Goal: Transaction & Acquisition: Purchase product/service

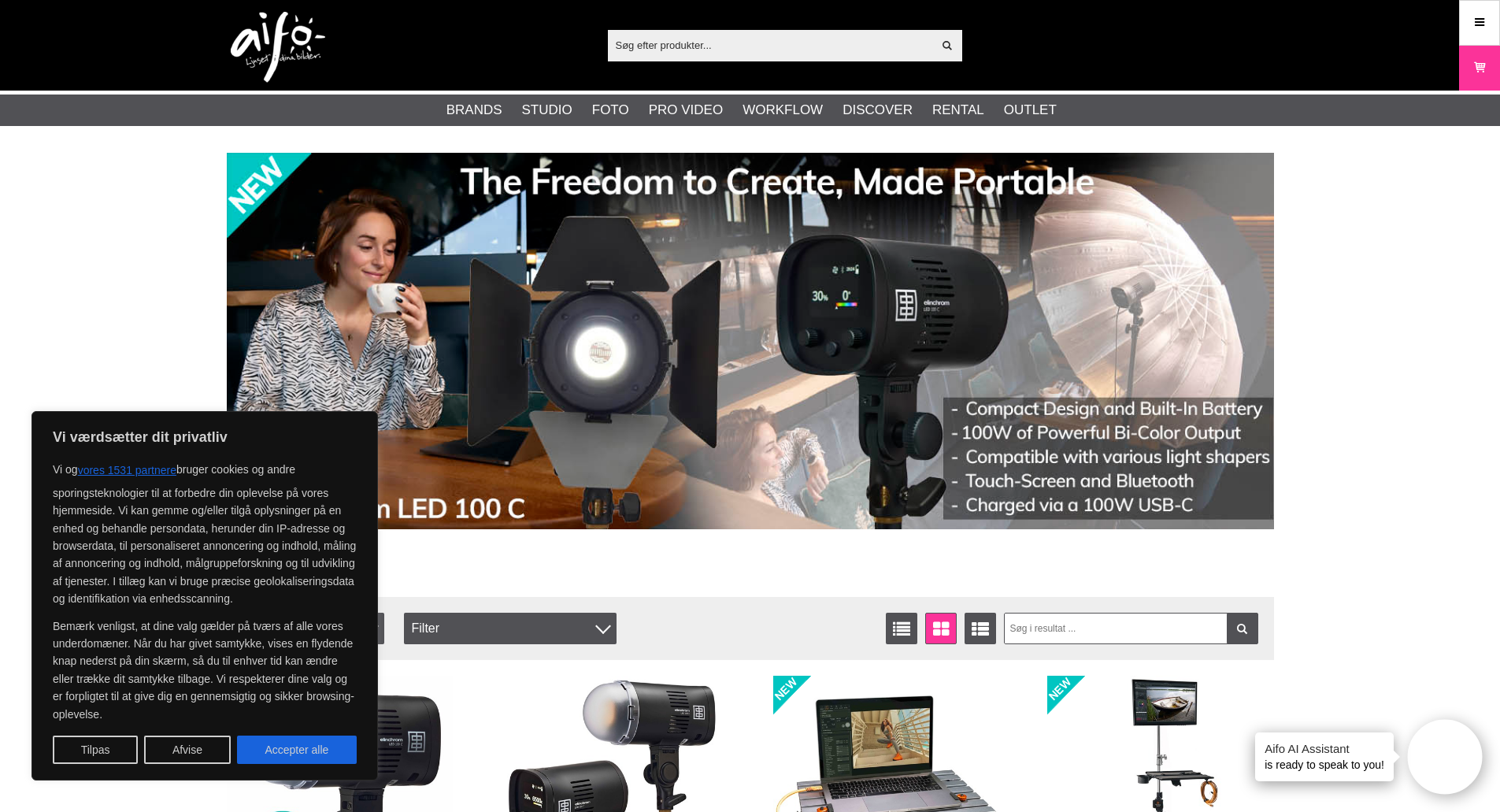
click at [292, 747] on button "Accepter alle" at bounding box center [296, 749] width 120 height 28
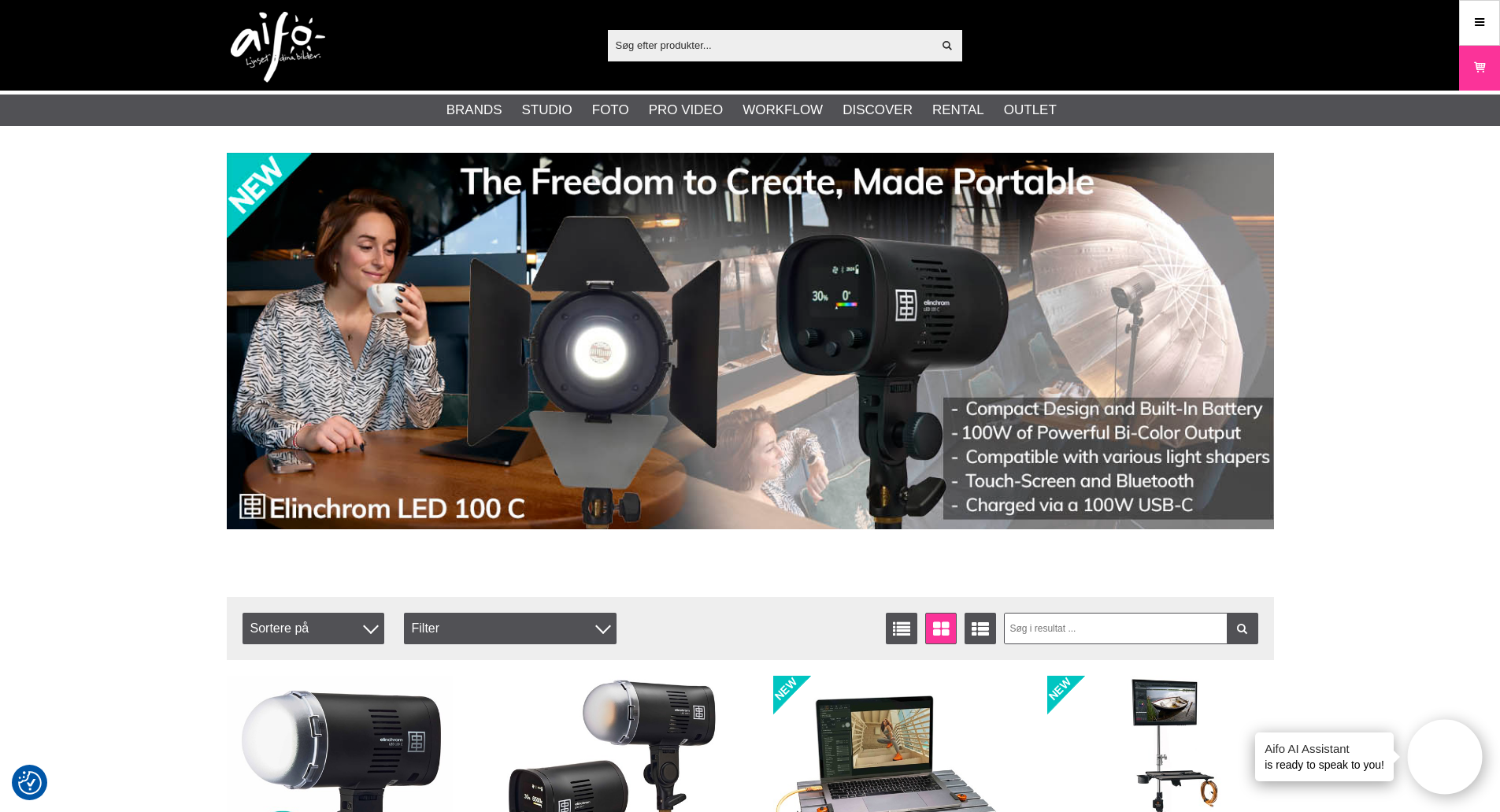
checkbox input "true"
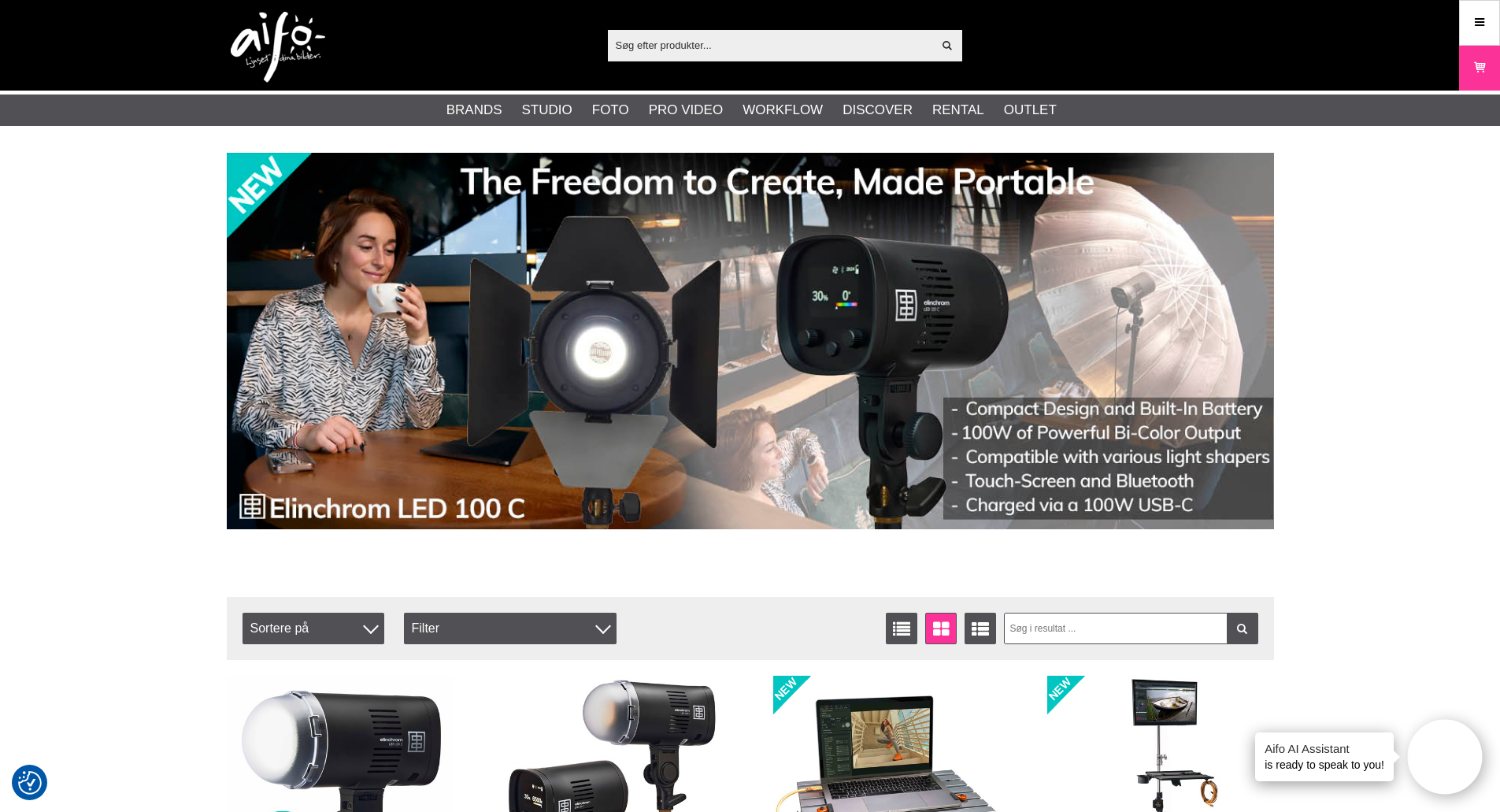
click at [764, 32] on div "Vis alt" at bounding box center [785, 46] width 354 height 32
click at [756, 46] on input "text" at bounding box center [771, 44] width 325 height 23
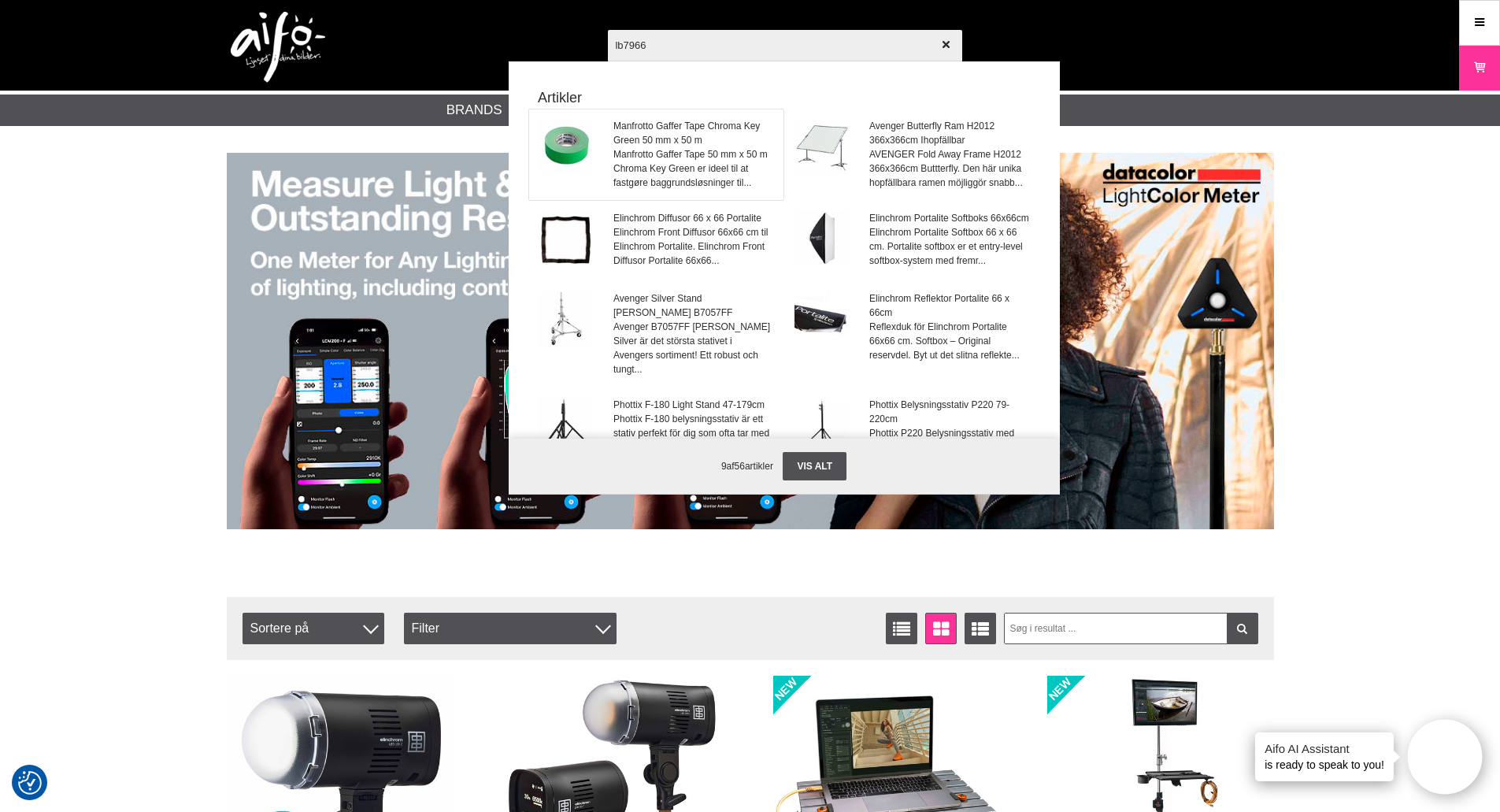
type input "lb7966"
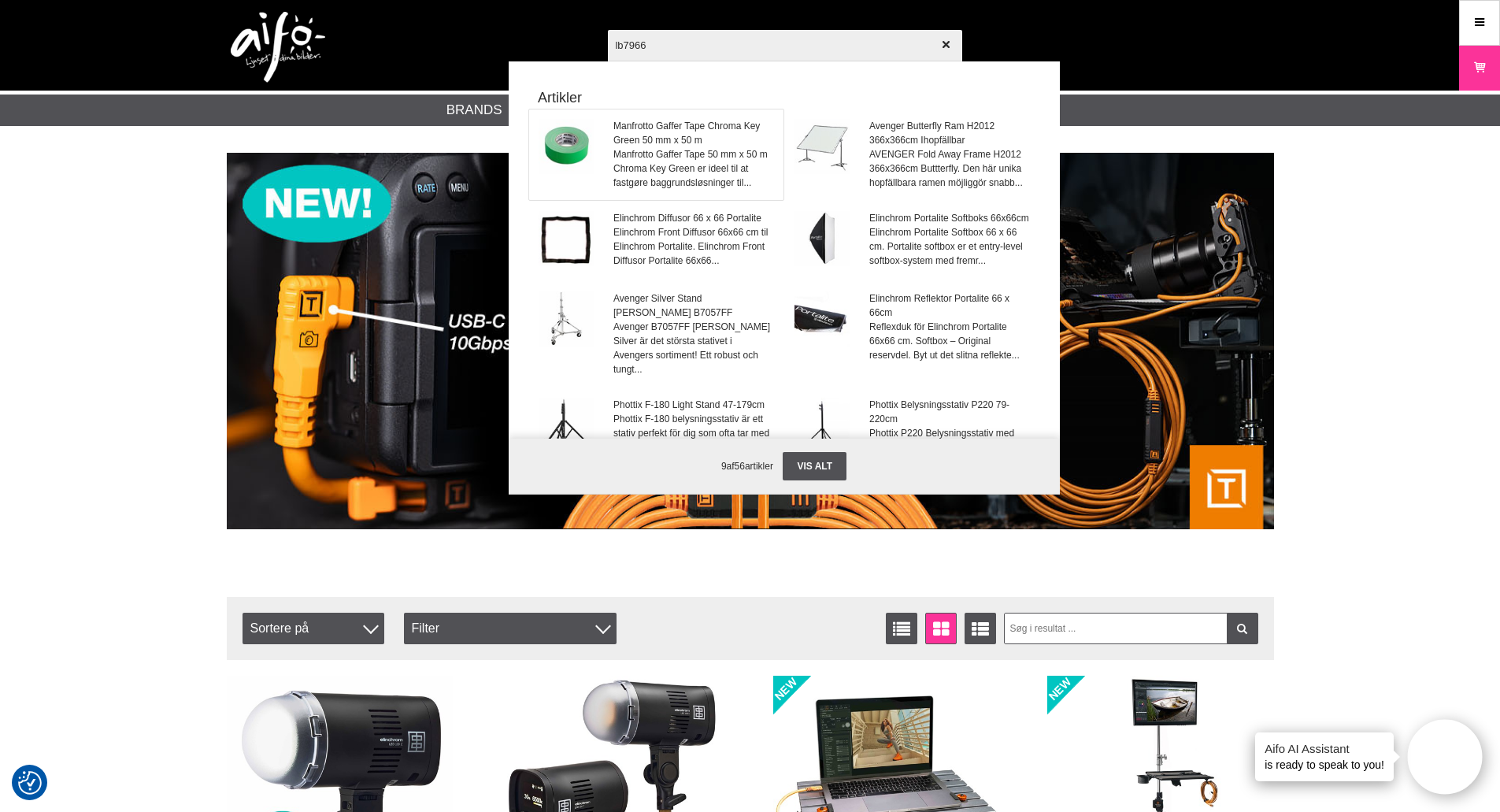
click at [692, 150] on span "Manfrotto Gaffer Tape 50 mm x 50 m Chroma Key Green er ideel til at fastgøre ba…" at bounding box center [693, 168] width 160 height 43
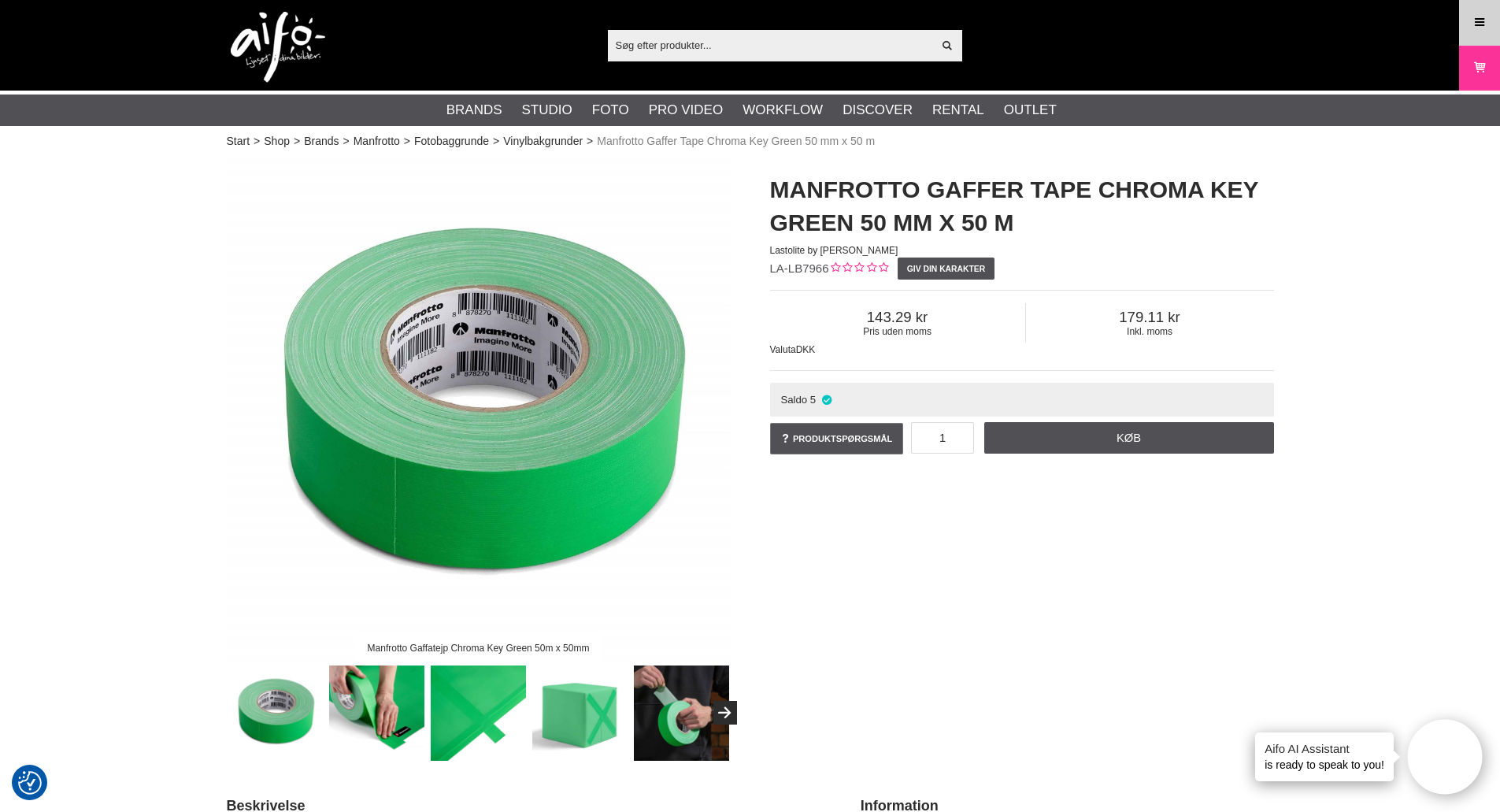
click at [1483, 28] on icon at bounding box center [1480, 23] width 14 height 18
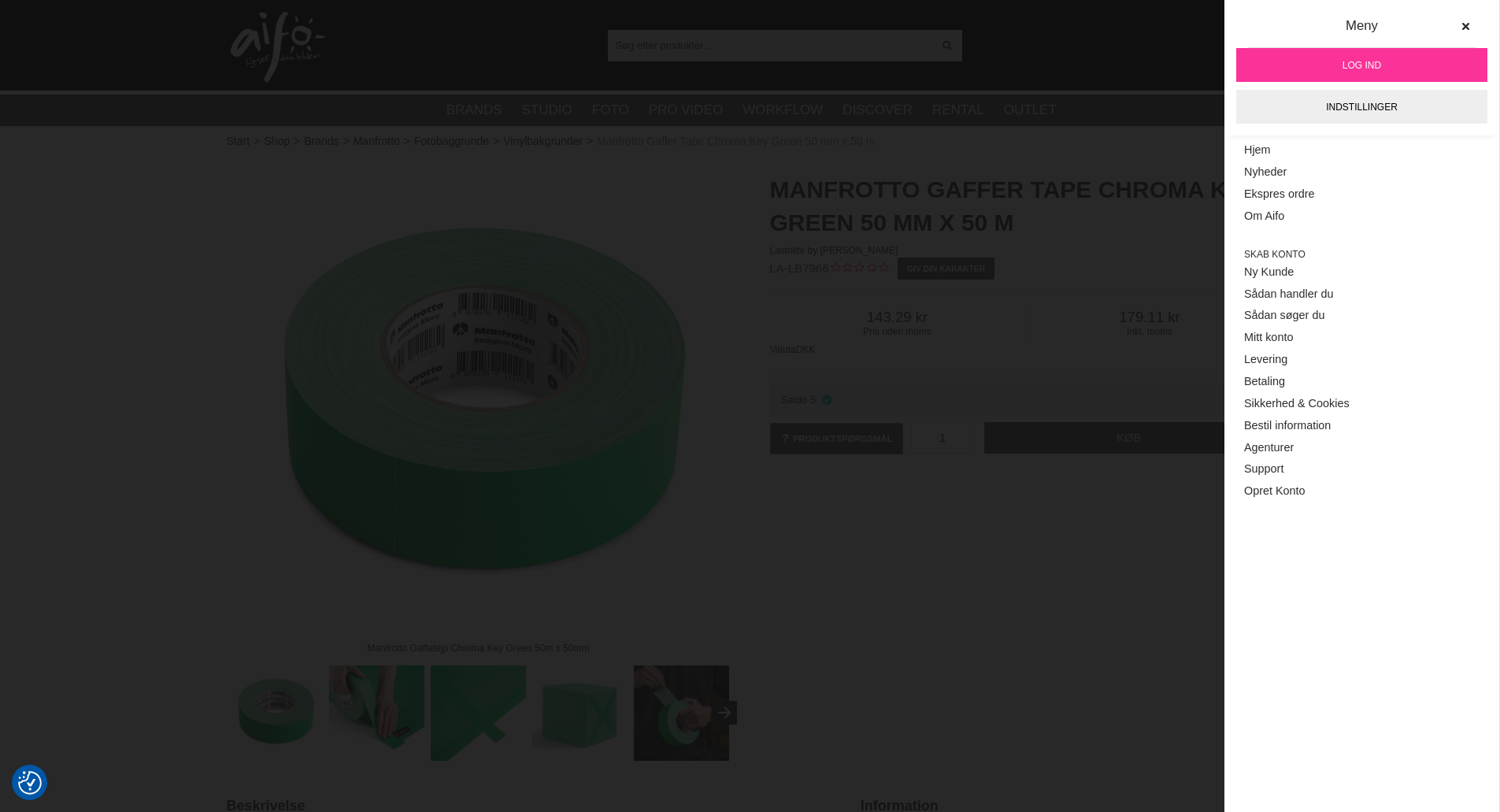
click at [1394, 58] on link "Log ind" at bounding box center [1362, 64] width 251 height 33
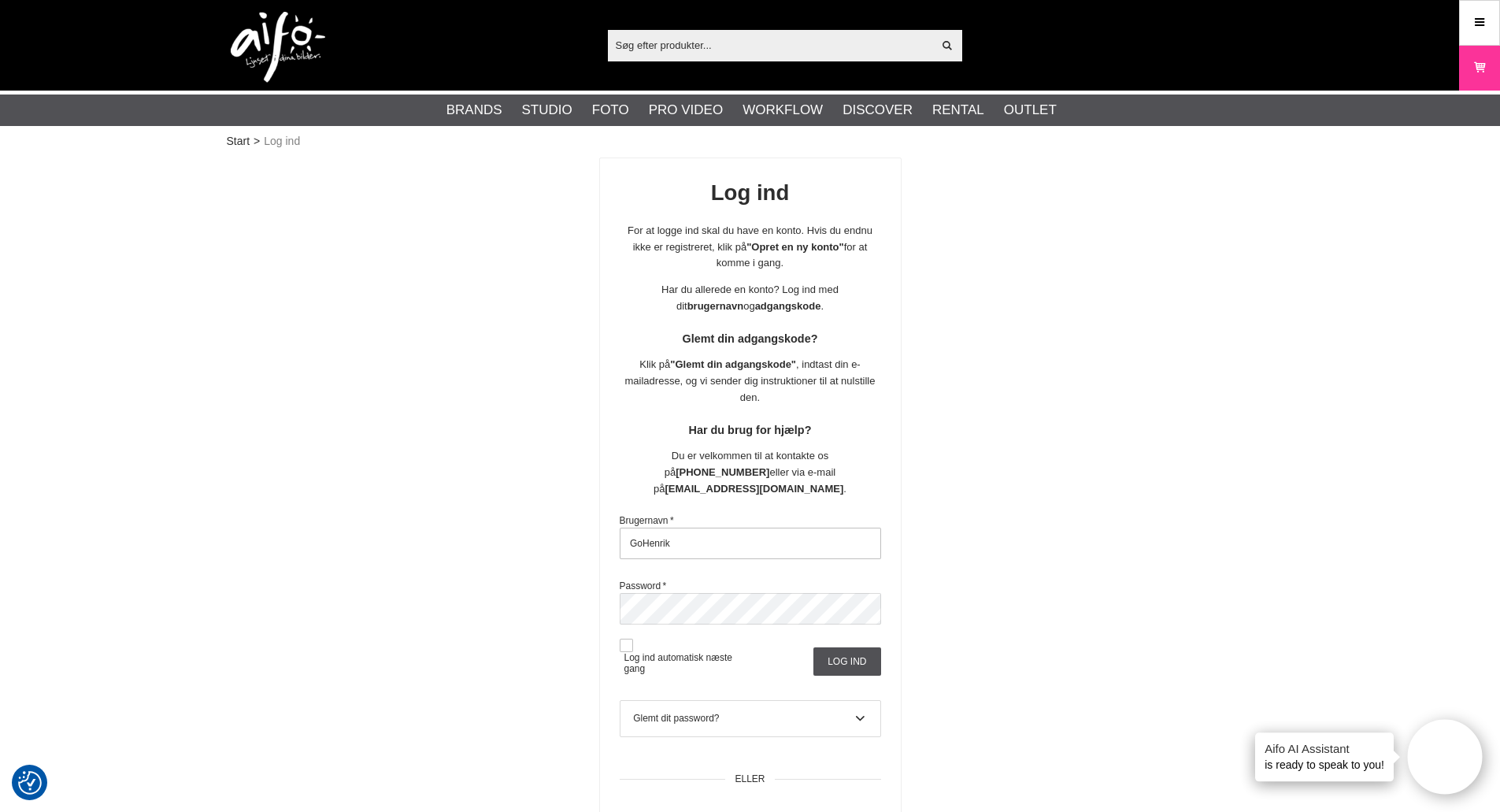
click at [812, 527] on input "GoHenrik" at bounding box center [750, 543] width 261 height 32
type input "SvHenrik"
click at [854, 647] on input "Log ind" at bounding box center [847, 661] width 67 height 28
